Goal: Navigation & Orientation: Find specific page/section

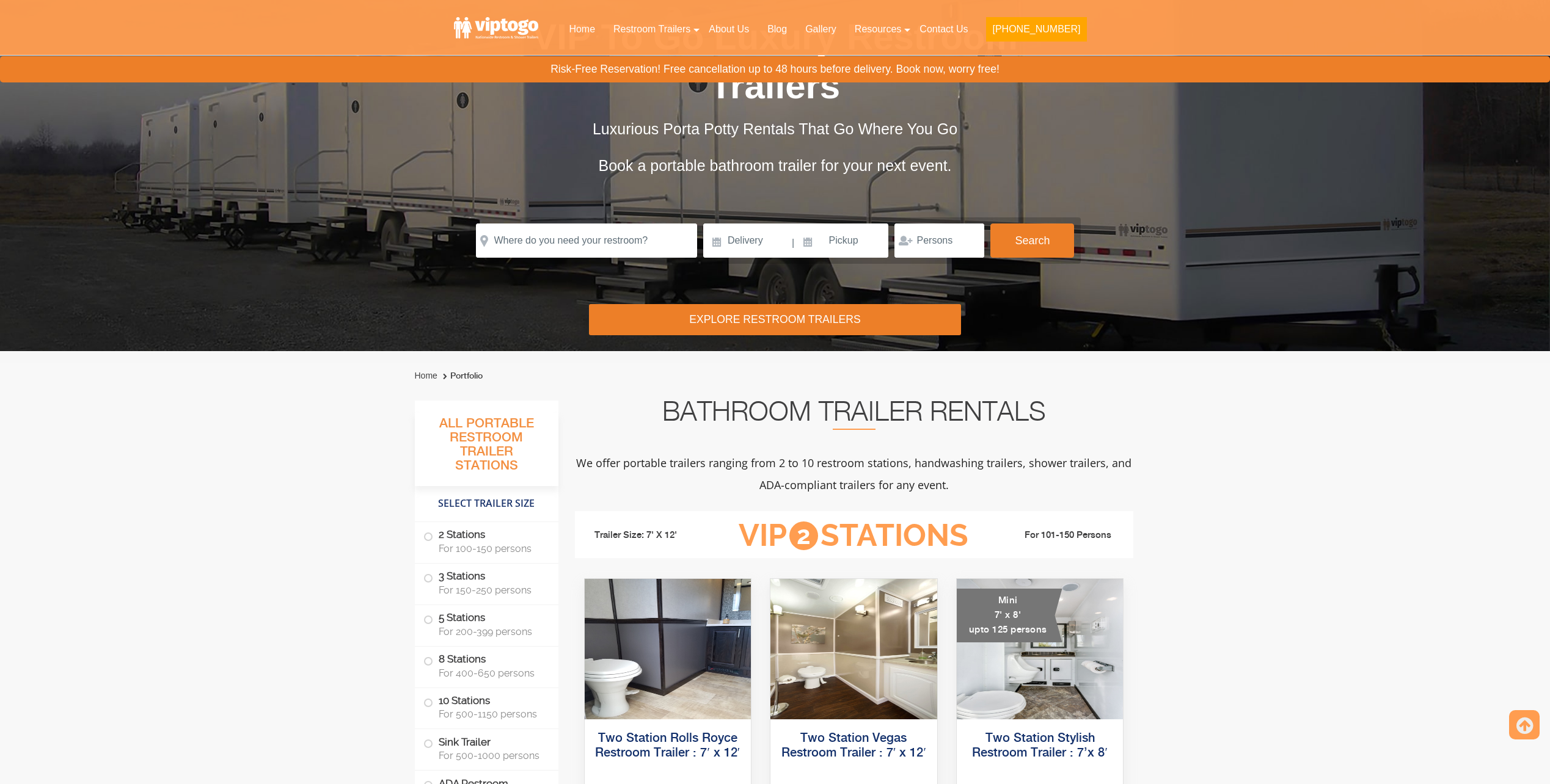
scroll to position [122, 0]
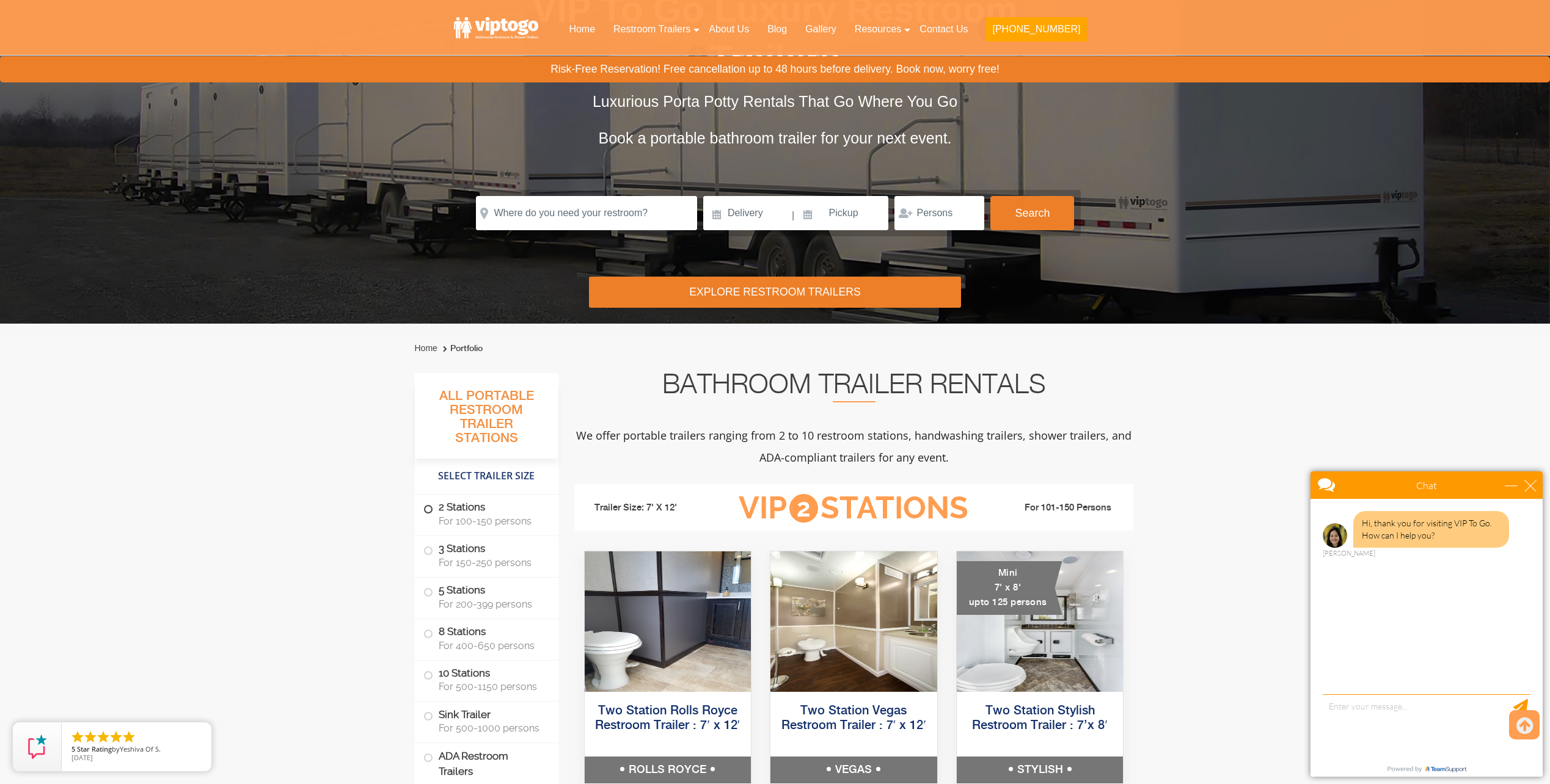
click at [426, 510] on span at bounding box center [428, 509] width 5 height 5
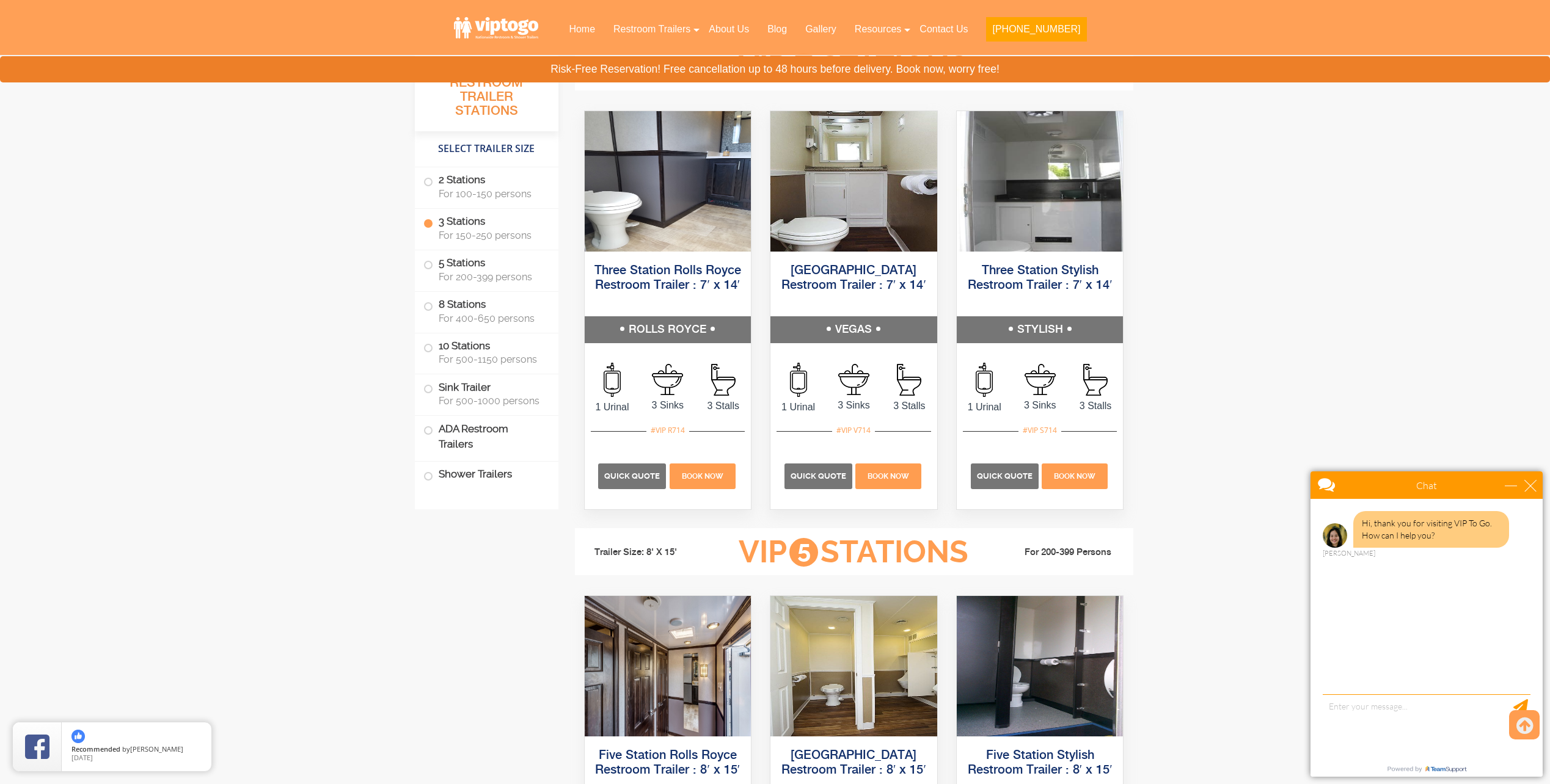
scroll to position [1411, 0]
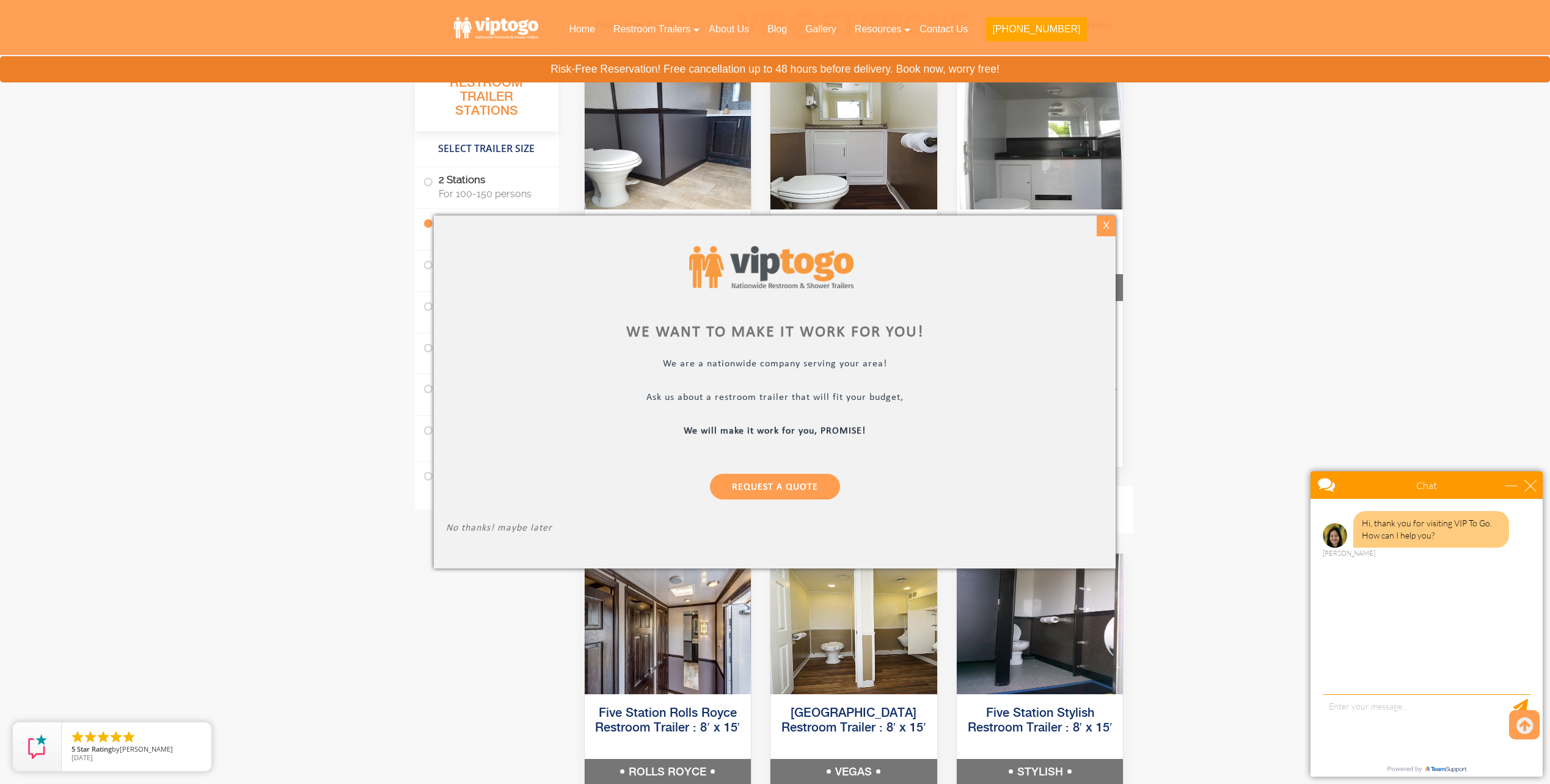
click at [1104, 225] on div "X" at bounding box center [1106, 225] width 19 height 21
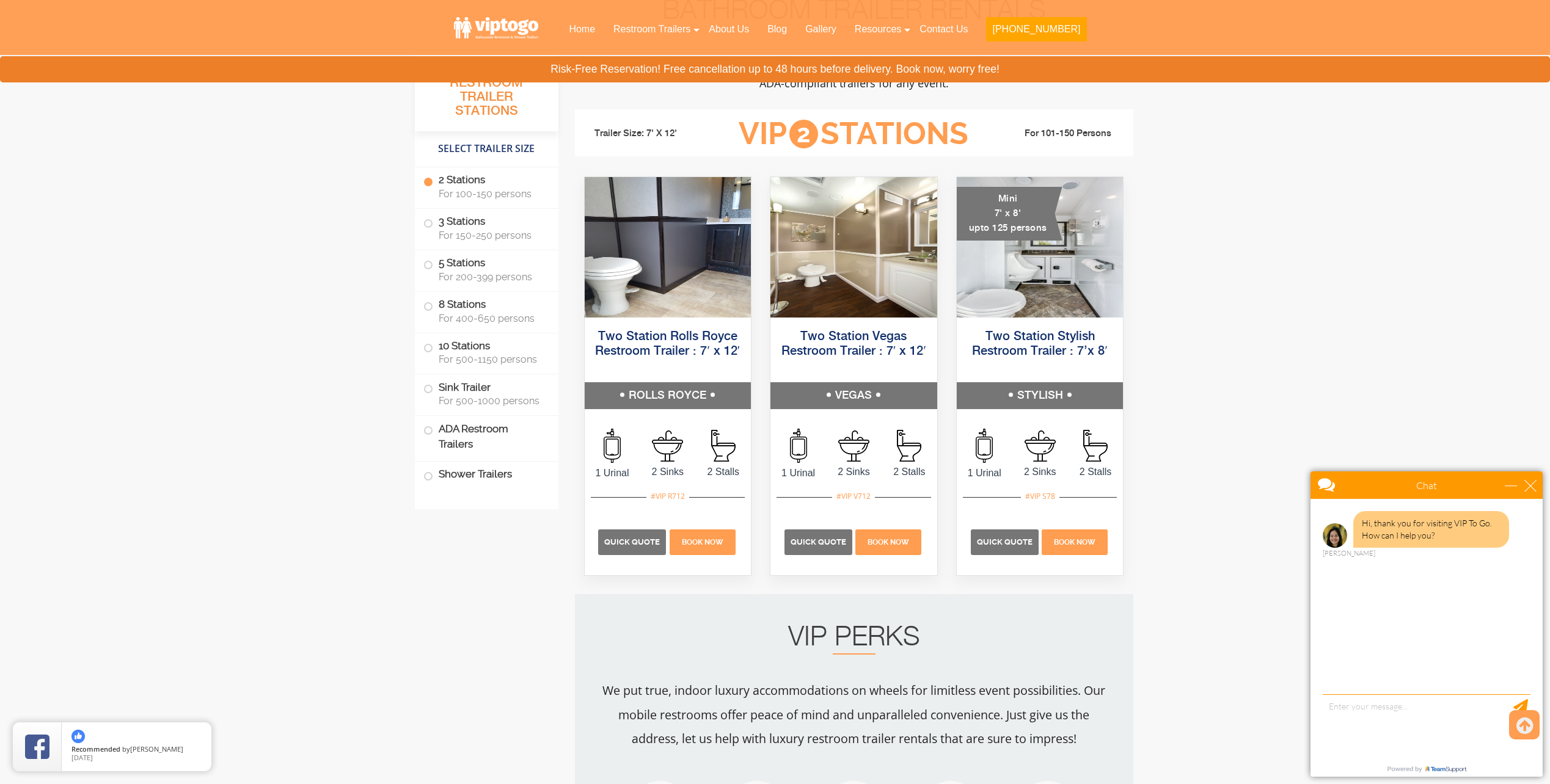
scroll to position [495, 0]
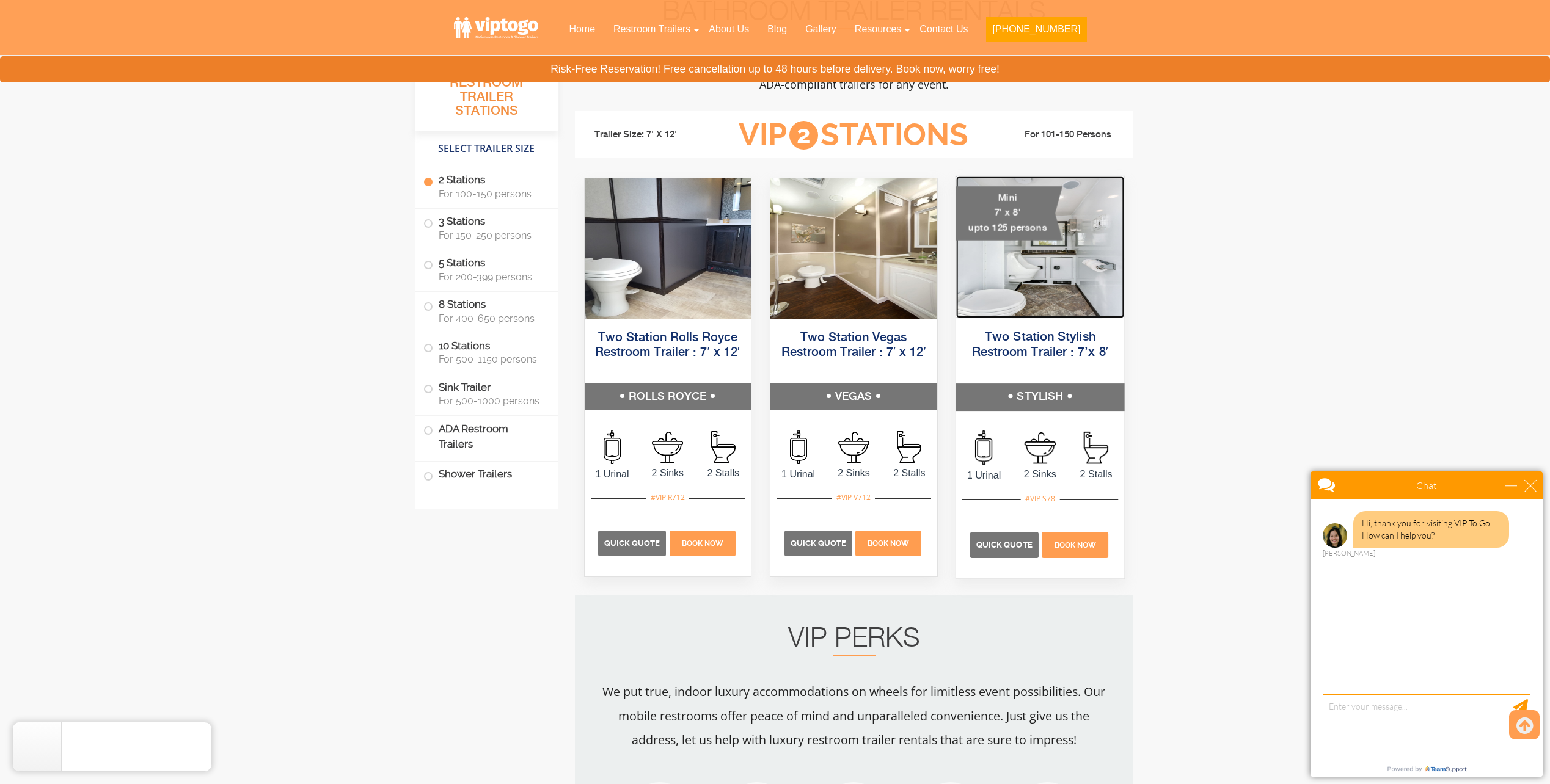
click at [1003, 275] on img at bounding box center [1040, 248] width 168 height 142
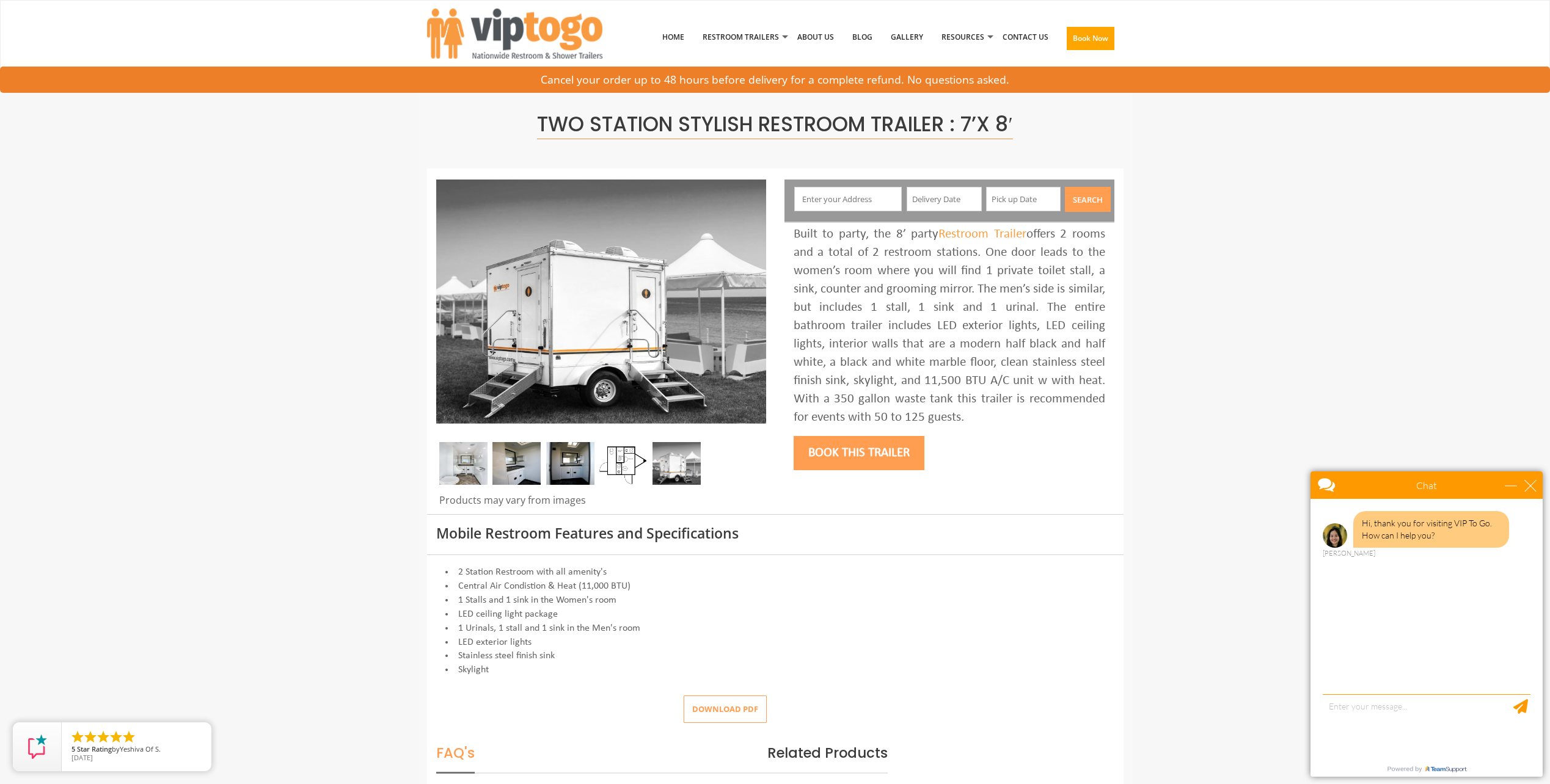
click at [1526, 492] on div "Chat" at bounding box center [1426, 485] width 232 height 28
click at [1530, 486] on div "close" at bounding box center [1531, 485] width 12 height 12
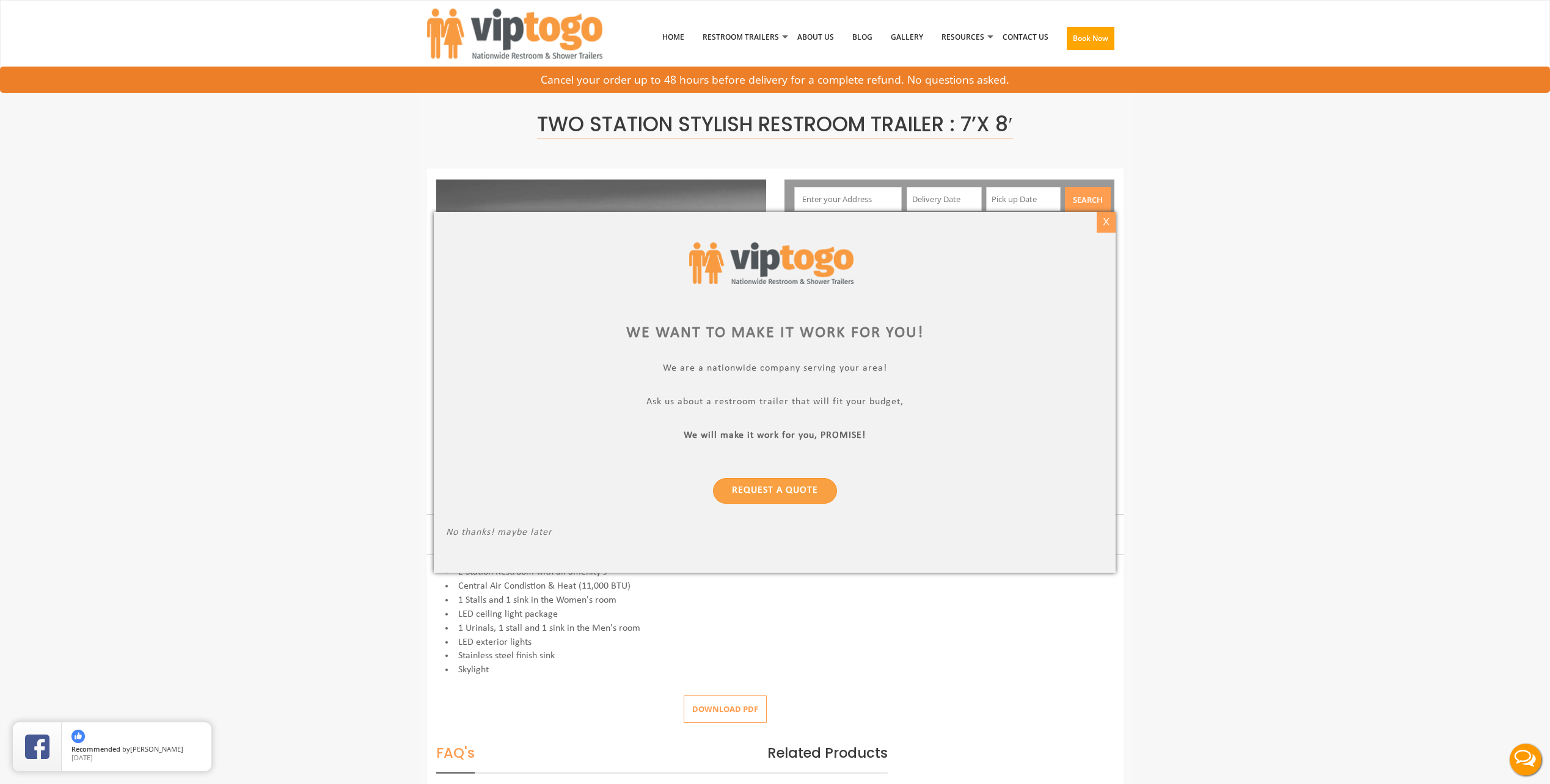
click at [1113, 221] on div "X" at bounding box center [1106, 222] width 19 height 21
